Goal: Find specific page/section: Find specific page/section

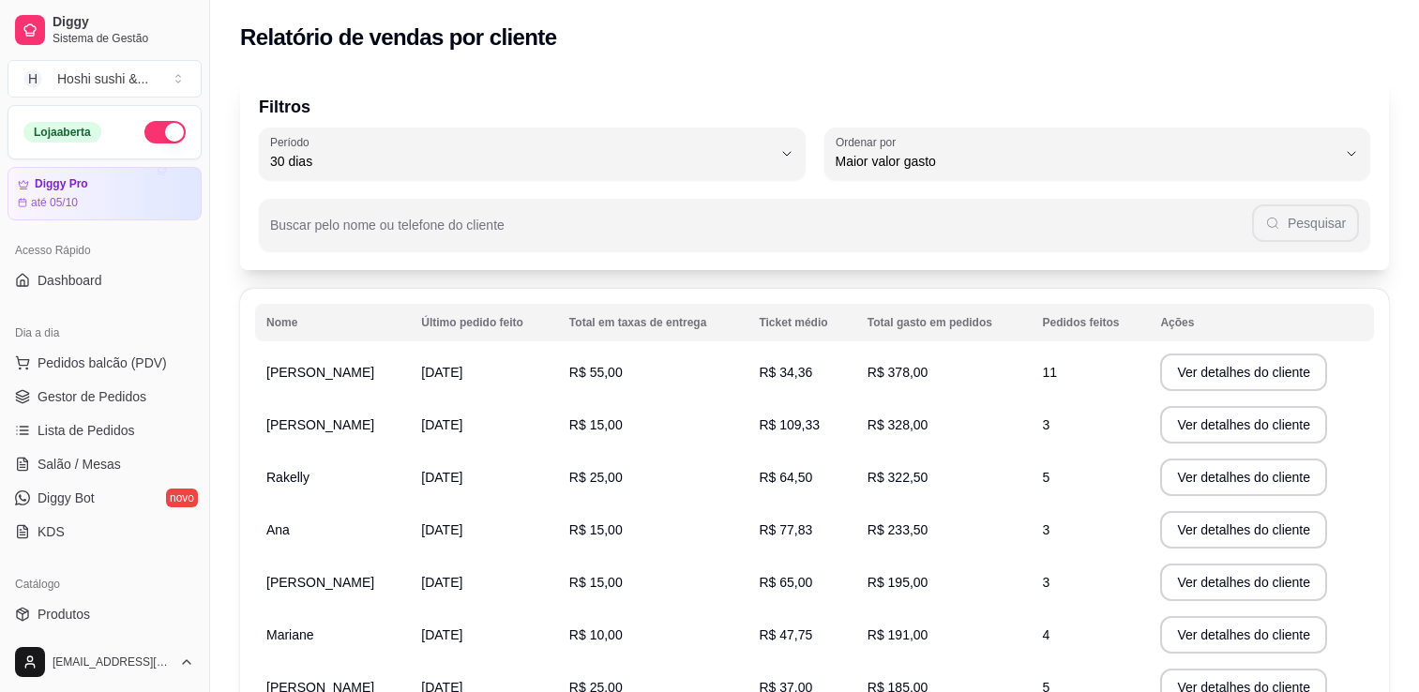
select select "30"
select select "HIGHEST_TOTAL_SPENT_WITH_ORDERS"
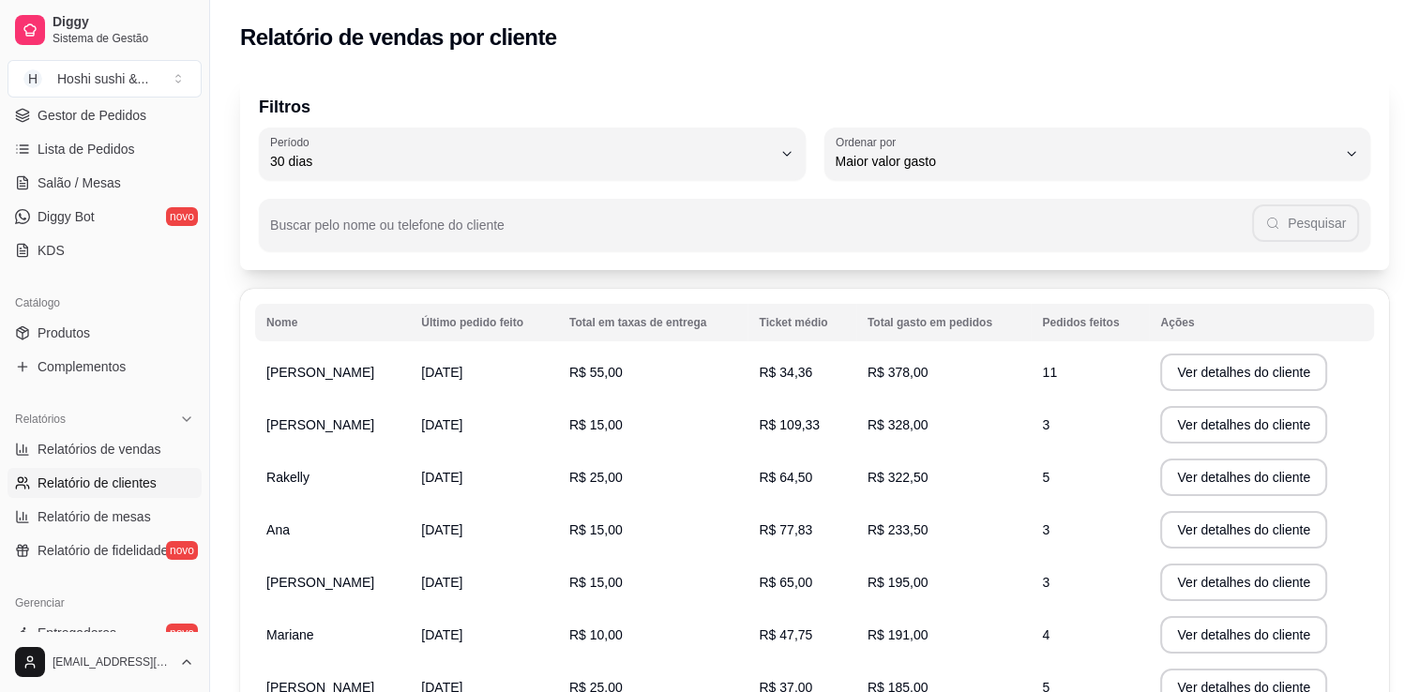
click at [624, 373] on td "R$ 55,00" at bounding box center [653, 372] width 190 height 53
click at [103, 514] on span "Relatório de mesas" at bounding box center [94, 516] width 113 height 19
select select "TOTAL_OF_ORDERS"
select select "7"
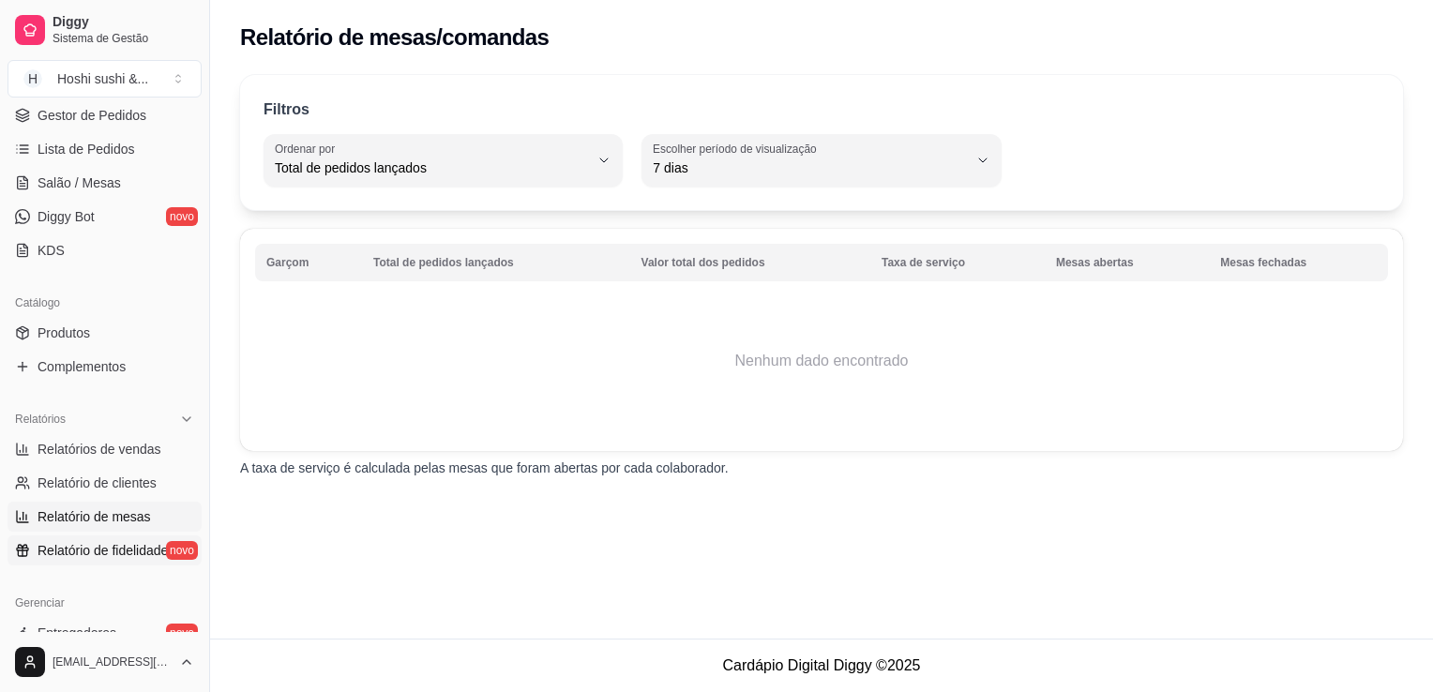
click at [95, 551] on span "Relatório de fidelidade" at bounding box center [103, 550] width 130 height 19
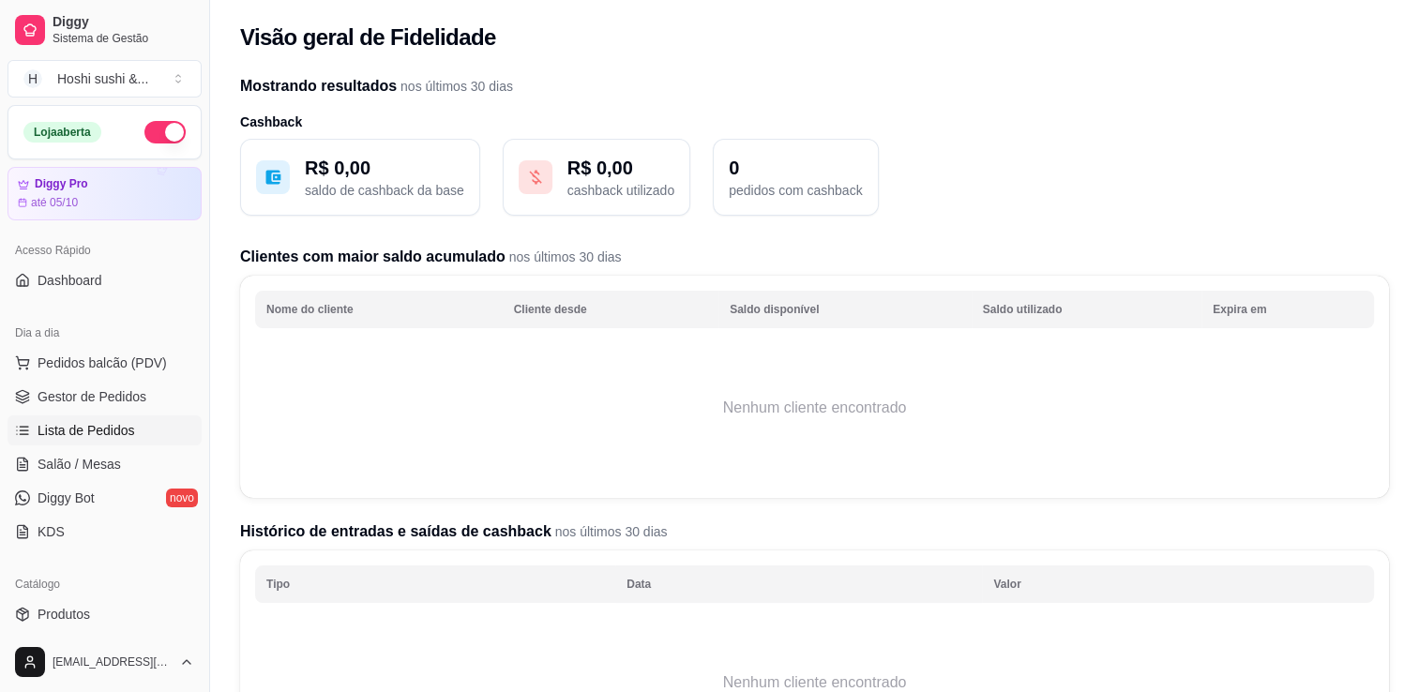
click at [51, 422] on span "Lista de Pedidos" at bounding box center [87, 430] width 98 height 19
